Goal: Task Accomplishment & Management: Manage account settings

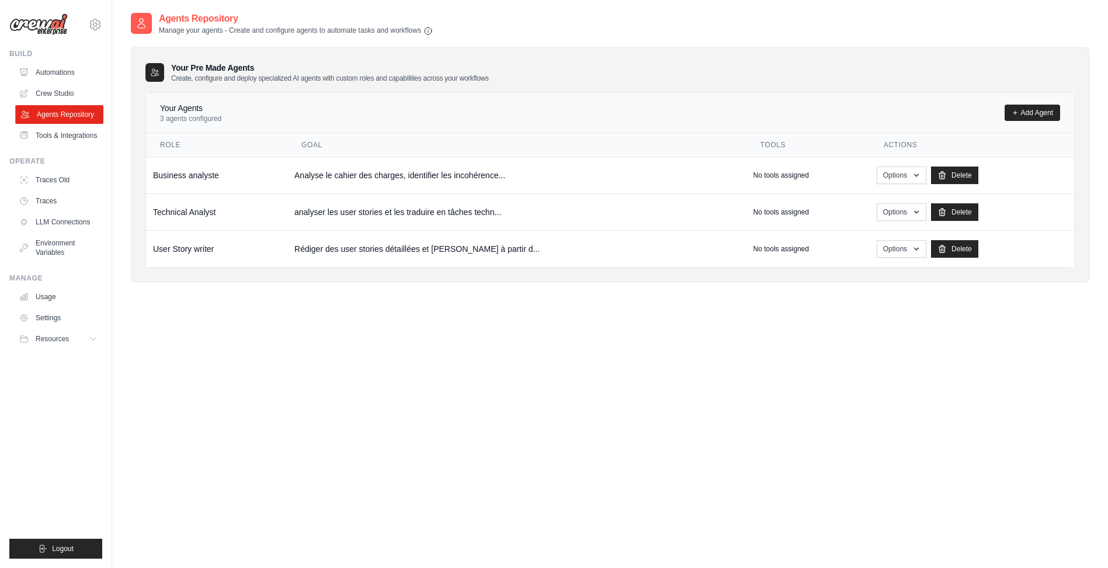
click at [38, 107] on link "Agents Repository" at bounding box center [59, 114] width 88 height 19
click at [43, 96] on link "Crew Studio" at bounding box center [59, 93] width 88 height 19
click at [58, 93] on link "Crew Studio" at bounding box center [59, 93] width 88 height 19
click at [64, 68] on link "Automations" at bounding box center [59, 72] width 88 height 19
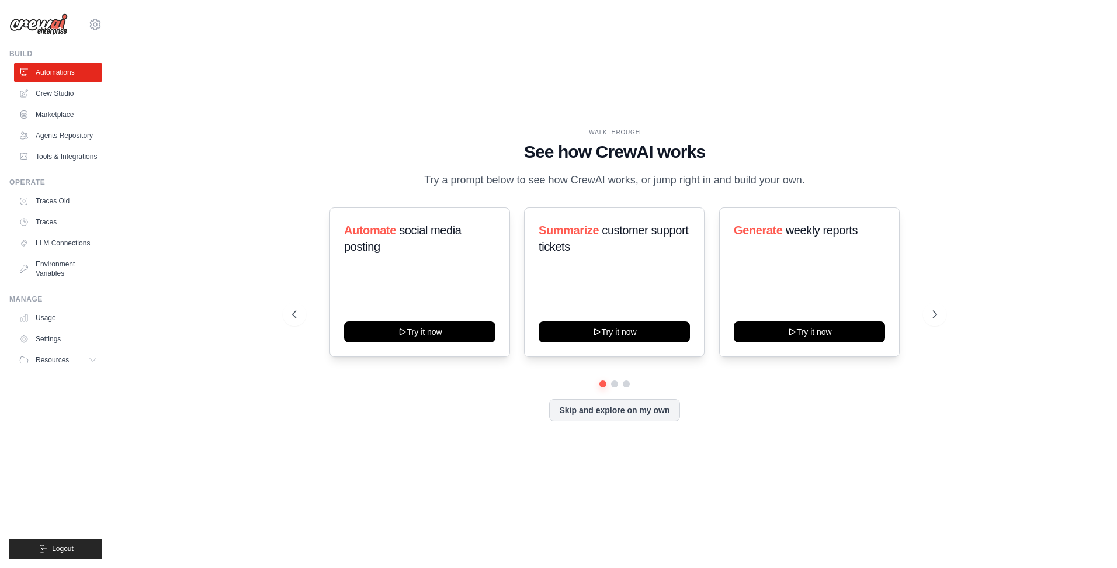
drag, startPoint x: 1023, startPoint y: 241, endPoint x: 1015, endPoint y: 253, distance: 13.9
click at [1022, 241] on div "WALKTHROUGH See how CrewAI works Try a prompt below to see how CrewAI works, or…" at bounding box center [614, 284] width 967 height 544
click at [79, 95] on link "Crew Studio" at bounding box center [59, 93] width 88 height 19
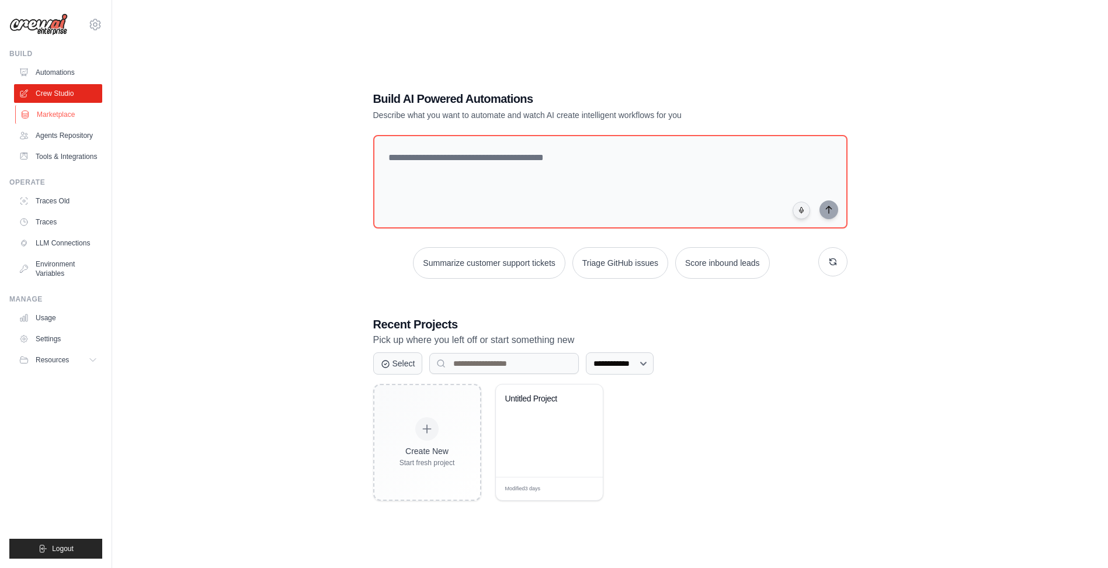
click at [62, 118] on link "Marketplace" at bounding box center [59, 114] width 88 height 19
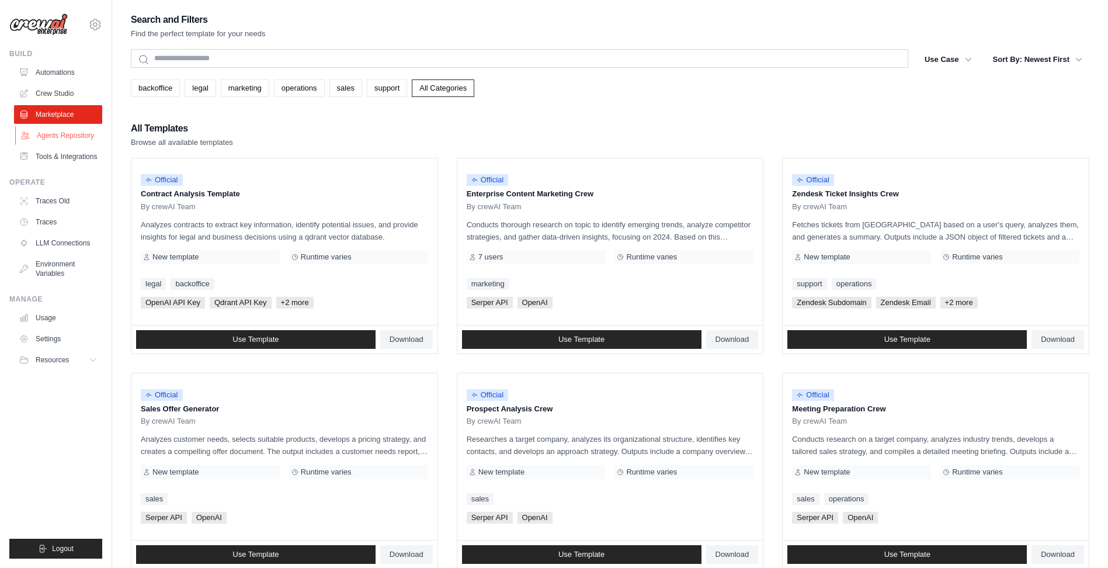
click at [63, 135] on link "Agents Repository" at bounding box center [59, 135] width 88 height 19
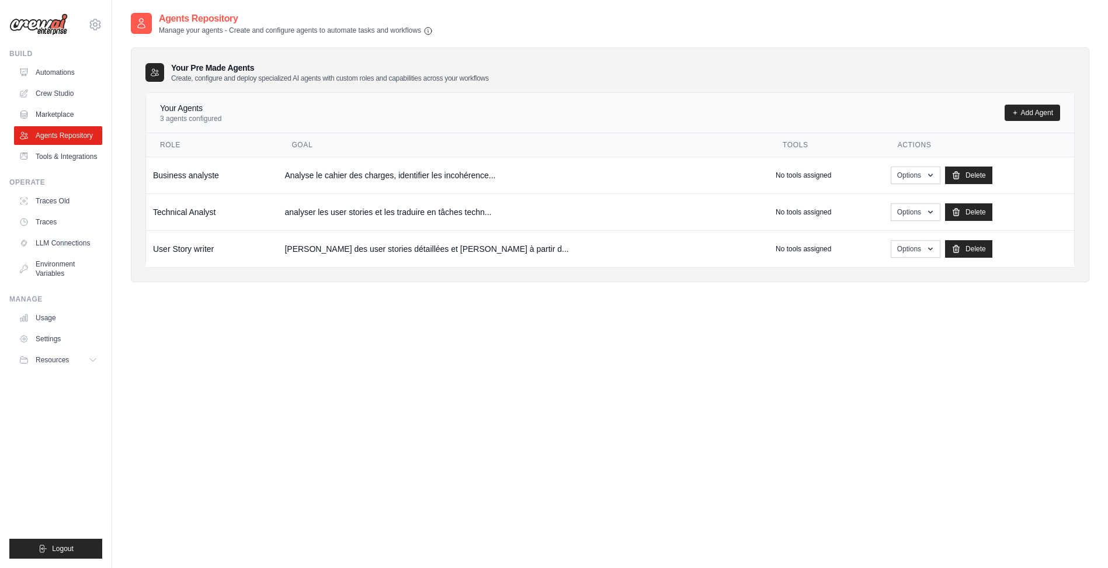
click at [719, 433] on div "Agents Repository Manage your agents - Create and configure agents to automate …" at bounding box center [610, 296] width 958 height 568
click at [639, 59] on div "Your Pre Made Agents Create, configure and deploy specialized AI agents with cu…" at bounding box center [610, 164] width 958 height 235
click at [540, 418] on div "Agents Repository Manage your agents - Create and configure agents to automate …" at bounding box center [610, 296] width 958 height 568
click at [550, 365] on div "Agents Repository Manage your agents - Create and configure agents to automate …" at bounding box center [610, 296] width 958 height 568
click at [1043, 109] on link "Add Agent" at bounding box center [1032, 113] width 55 height 16
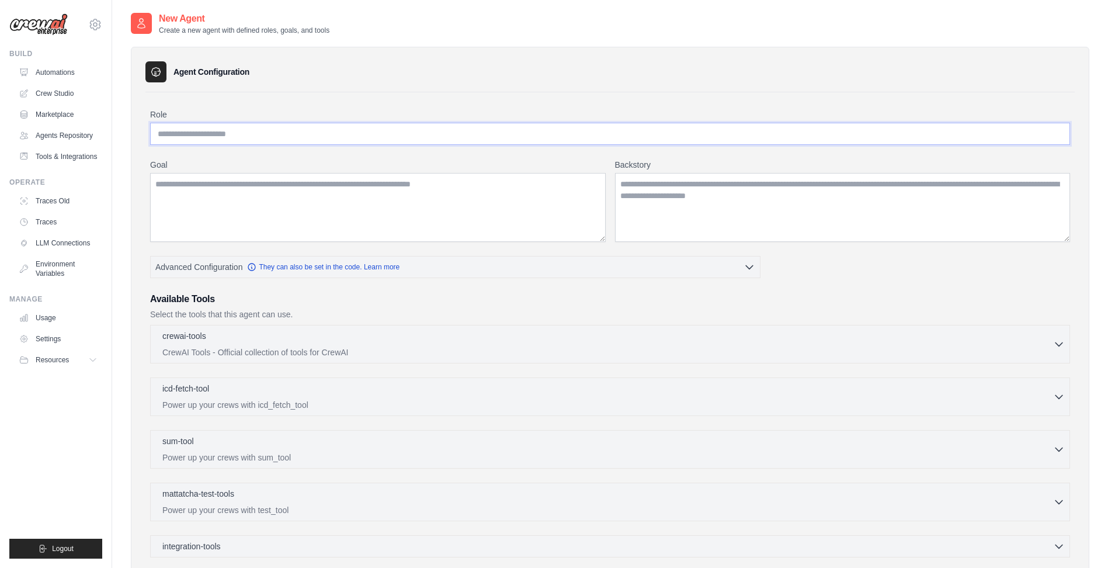
click at [240, 130] on input "Role" at bounding box center [610, 134] width 920 height 22
click at [532, 154] on div "Role Goal [GEOGRAPHIC_DATA] Advanced Configuration They can also be set in the …" at bounding box center [610, 372] width 920 height 526
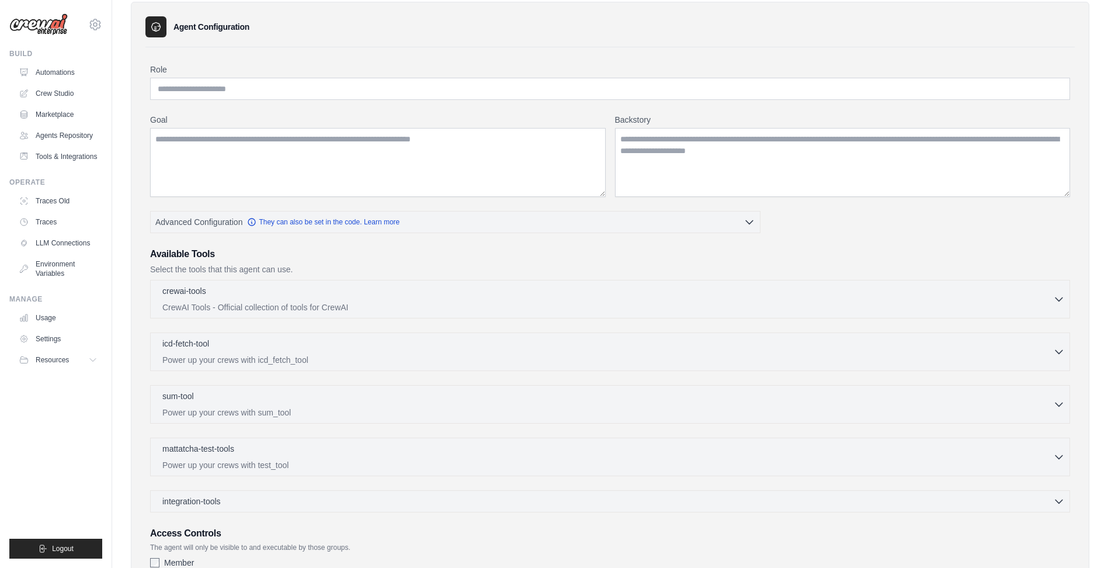
scroll to position [31, 0]
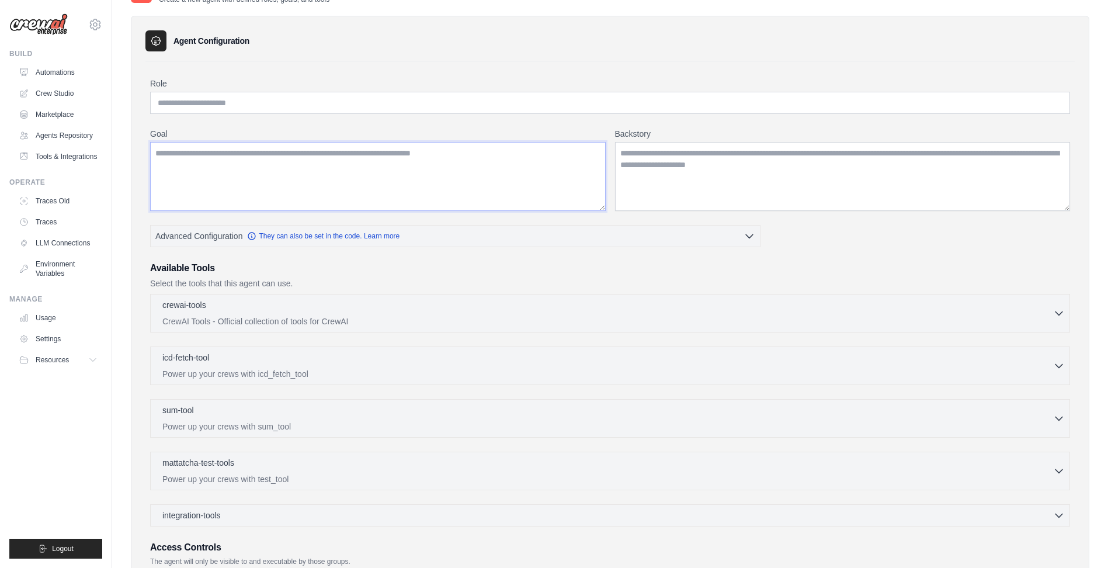
click at [508, 164] on textarea "Goal" at bounding box center [378, 176] width 456 height 69
click at [523, 121] on div "Role Goal [GEOGRAPHIC_DATA] Advanced Configuration They can also be set in the …" at bounding box center [610, 341] width 920 height 526
click at [58, 133] on link "Agents Repository" at bounding box center [59, 135] width 88 height 19
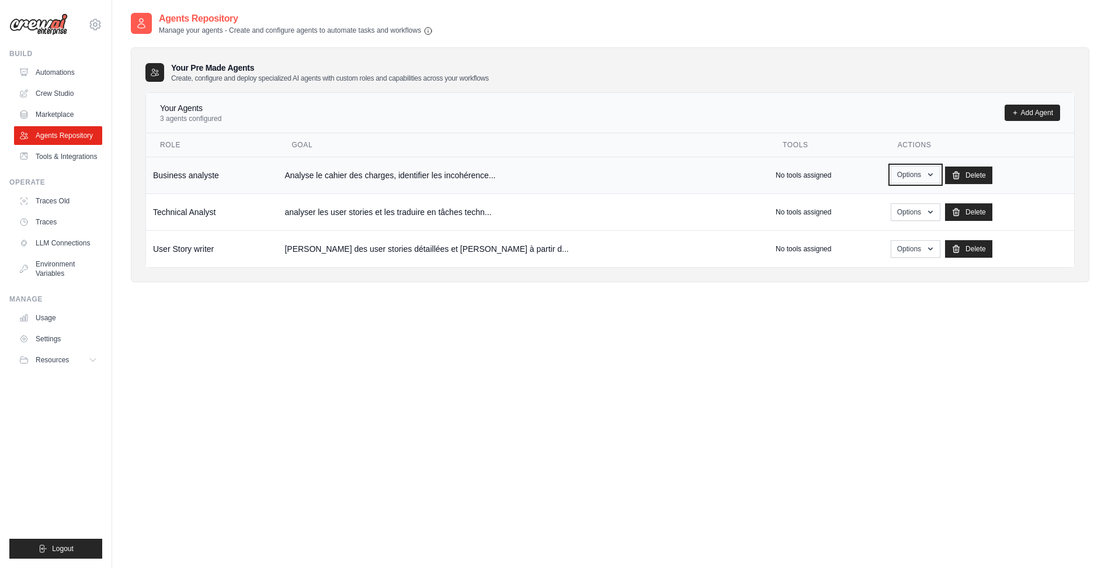
click at [893, 175] on button "Options" at bounding box center [916, 175] width 50 height 18
click at [893, 196] on link "Show" at bounding box center [898, 201] width 84 height 21
click at [644, 419] on div "Agents Repository Manage your agents - Create and configure agents to automate …" at bounding box center [610, 296] width 958 height 568
click at [703, 253] on td "[PERSON_NAME] des user stories détaillées et [PERSON_NAME] à partir d..." at bounding box center [522, 248] width 491 height 37
click at [523, 335] on div "Agents Repository Manage your agents - Create and configure agents to automate …" at bounding box center [610, 296] width 958 height 568
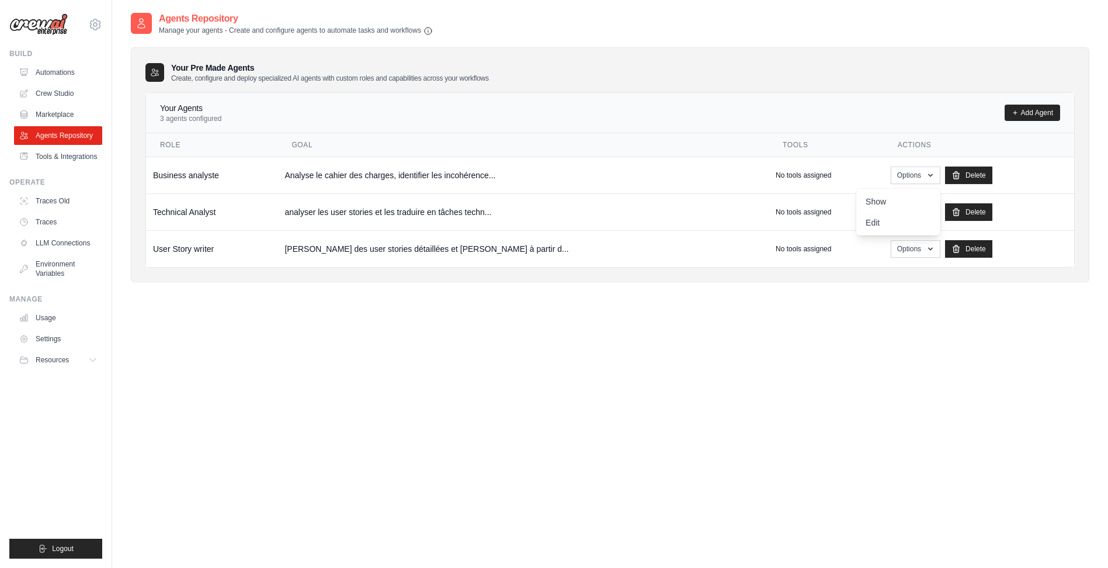
click at [532, 347] on div "Agents Repository Manage your agents - Create and configure agents to automate …" at bounding box center [610, 296] width 958 height 568
click at [978, 410] on div "Agents Repository Manage your agents - Create and configure agents to automate …" at bounding box center [610, 296] width 958 height 568
click at [948, 379] on div "Agents Repository Manage your agents - Create and configure agents to automate …" at bounding box center [610, 296] width 958 height 568
click at [862, 92] on div "Your Agents 3 agents configured Add Agent Role Goal Tools Actions Business anal…" at bounding box center [609, 179] width 929 height 175
click at [856, 227] on link "Edit" at bounding box center [898, 222] width 84 height 21
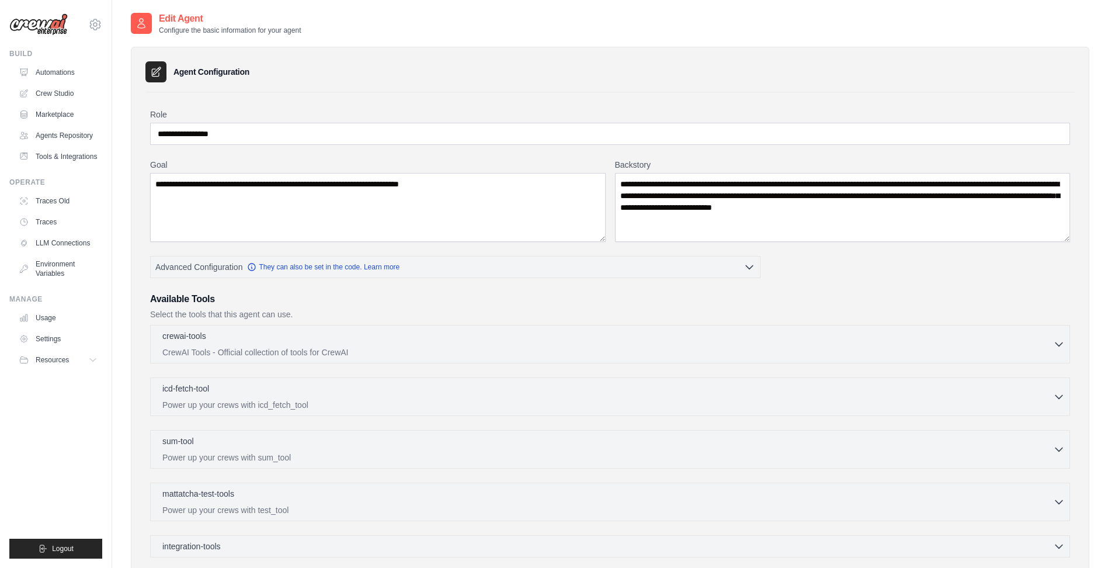
click at [1028, 71] on div "Agent Configuration" at bounding box center [609, 71] width 929 height 21
